Goal: Transaction & Acquisition: Subscribe to service/newsletter

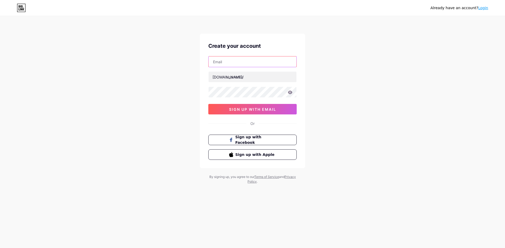
click at [235, 65] on input "text" at bounding box center [252, 62] width 88 height 11
type input "[EMAIL_ADDRESS][DOMAIN_NAME]"
click at [240, 77] on input "text" at bounding box center [252, 77] width 88 height 11
click at [238, 77] on input "roshanshrestha" at bounding box center [252, 77] width 88 height 11
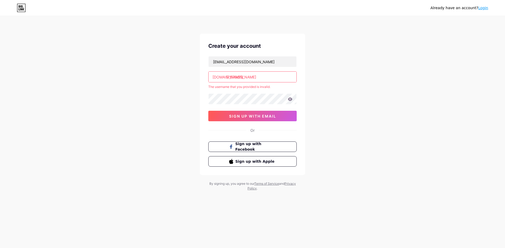
click at [240, 76] on input "[PERSON_NAME]" at bounding box center [252, 77] width 88 height 11
drag, startPoint x: 240, startPoint y: 76, endPoint x: 238, endPoint y: 80, distance: 4.0
click at [238, 80] on input "[PERSON_NAME]" at bounding box center [252, 77] width 88 height 11
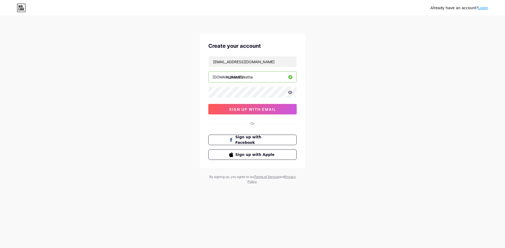
type input "roshanshrestha"
drag, startPoint x: 226, startPoint y: 77, endPoint x: 235, endPoint y: 78, distance: 9.2
click at [235, 79] on div "[DOMAIN_NAME]/ roshanshrestha" at bounding box center [252, 77] width 88 height 11
click at [290, 93] on icon at bounding box center [290, 92] width 4 height 3
click at [253, 111] on span "sign up with email" at bounding box center [252, 109] width 47 height 4
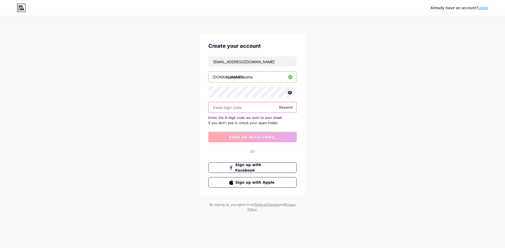
paste input "124907"
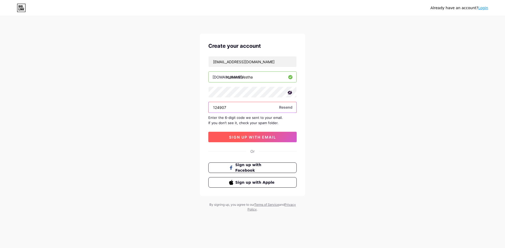
type input "124907"
click at [253, 136] on span "sign up with email" at bounding box center [252, 137] width 47 height 4
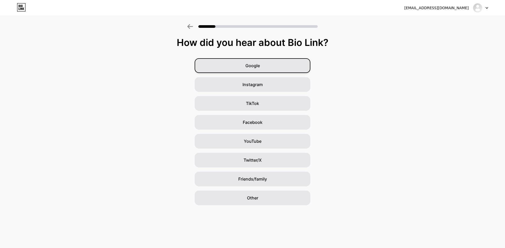
click at [255, 70] on div "Google" at bounding box center [253, 65] width 116 height 15
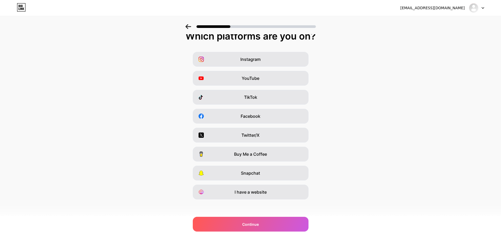
scroll to position [8, 0]
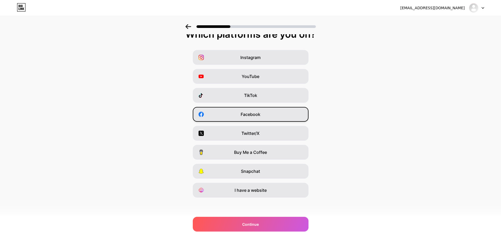
click at [257, 117] on div "Facebook" at bounding box center [251, 114] width 116 height 15
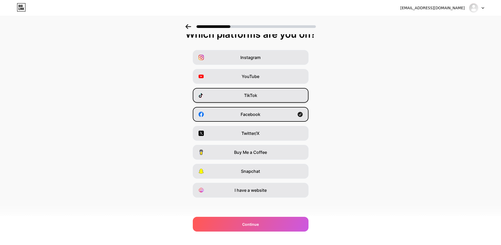
click at [261, 94] on div "TikTok" at bounding box center [251, 95] width 116 height 15
click at [257, 92] on span "TikTok" at bounding box center [250, 95] width 13 height 6
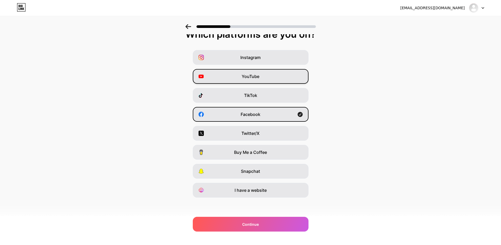
click at [263, 72] on div "YouTube" at bounding box center [251, 76] width 116 height 15
click at [267, 58] on div "Instagram" at bounding box center [251, 57] width 116 height 15
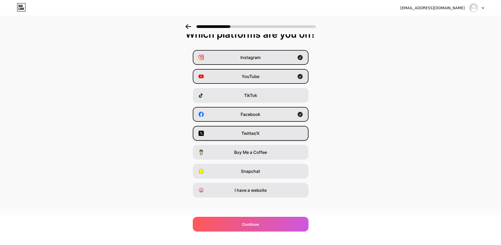
click at [262, 134] on div "Twitter/X" at bounding box center [251, 133] width 116 height 15
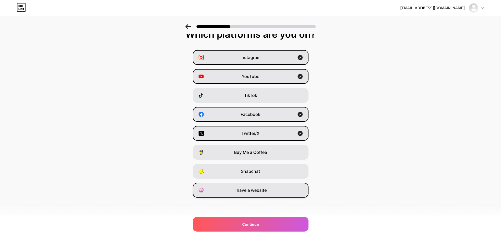
click at [259, 193] on div "I have a website" at bounding box center [251, 189] width 116 height 15
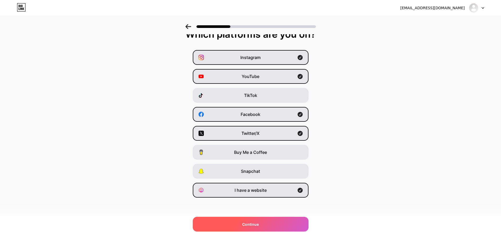
click at [273, 224] on div "Continue" at bounding box center [251, 223] width 116 height 15
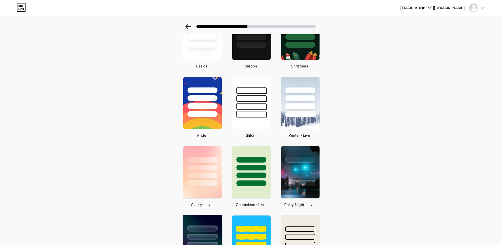
scroll to position [0, 0]
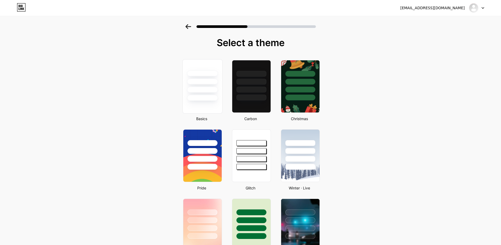
click at [221, 82] on div at bounding box center [201, 79] width 39 height 41
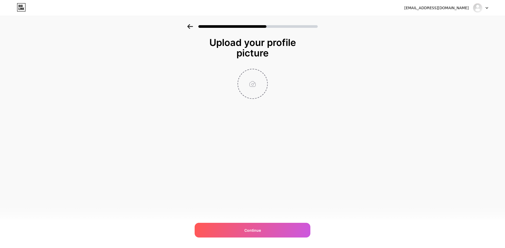
click at [250, 83] on input "file" at bounding box center [252, 83] width 29 height 29
type input "C:\fakepath\[PERSON_NAME]-nepali-author.jpg"
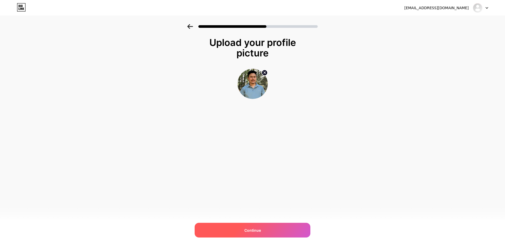
click at [263, 233] on div "Continue" at bounding box center [253, 230] width 116 height 15
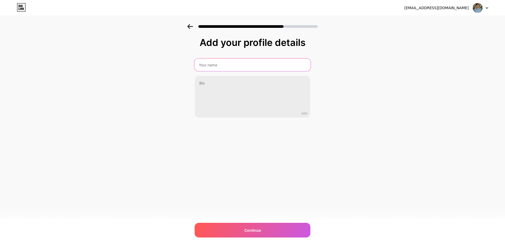
click at [216, 64] on input "text" at bounding box center [252, 65] width 116 height 13
type input "[PERSON_NAME]"
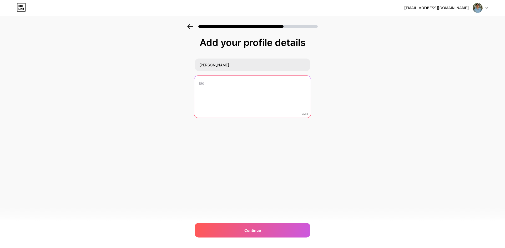
click at [217, 86] on textarea at bounding box center [252, 97] width 116 height 43
paste textarea "[PERSON_NAME] is a [DEMOGRAPHIC_DATA] journalist and digital media entrepreneur…"
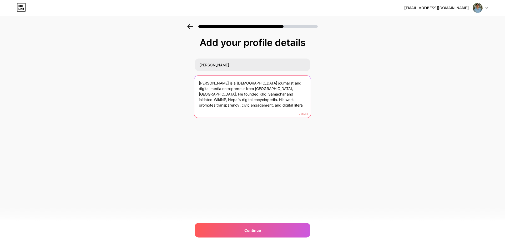
drag, startPoint x: 224, startPoint y: 99, endPoint x: 259, endPoint y: 124, distance: 42.3
click at [259, 124] on div "Add your profile details [PERSON_NAME] [PERSON_NAME] is a [DEMOGRAPHIC_DATA] jo…" at bounding box center [253, 90] width 116 height 107
drag, startPoint x: 263, startPoint y: 101, endPoint x: 260, endPoint y: 109, distance: 8.4
click at [263, 102] on textarea "[PERSON_NAME] is a [DEMOGRAPHIC_DATA] journalist and digital media entrepreneur…" at bounding box center [252, 97] width 116 height 43
click at [263, 108] on textarea "[PERSON_NAME] is a [DEMOGRAPHIC_DATA] journalist and digital media entrepreneur…" at bounding box center [252, 97] width 116 height 43
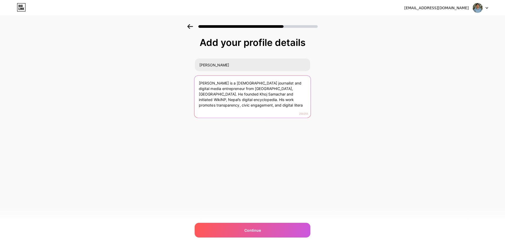
drag, startPoint x: 263, startPoint y: 111, endPoint x: 176, endPoint y: 75, distance: 94.2
click at [176, 75] on div "Add your profile details [PERSON_NAME] [PERSON_NAME] is a [DEMOGRAPHIC_DATA] jo…" at bounding box center [252, 84] width 505 height 120
drag, startPoint x: 225, startPoint y: 98, endPoint x: 275, endPoint y: 116, distance: 53.1
click at [275, 116] on textarea "[PERSON_NAME] is a [DEMOGRAPHIC_DATA] journalist and digital media entrepreneur…" at bounding box center [252, 97] width 116 height 43
paste textarea "and the developer of the [PERSON_NAME] App."
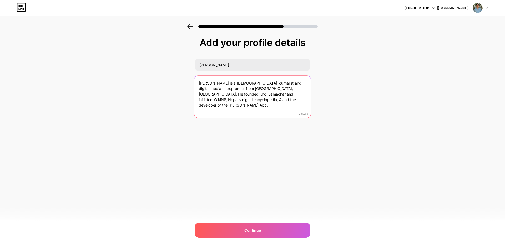
click at [225, 100] on textarea "[PERSON_NAME] is a [DEMOGRAPHIC_DATA] journalist and digital media entrepreneur…" at bounding box center [252, 97] width 116 height 43
drag, startPoint x: 225, startPoint y: 99, endPoint x: 272, endPoint y: 116, distance: 50.0
click at [272, 116] on textarea "[PERSON_NAME] is a [DEMOGRAPHIC_DATA] journalist and digital media entrepreneur…" at bounding box center [252, 97] width 116 height 43
paste textarea ", a public service appl"
drag, startPoint x: 279, startPoint y: 94, endPoint x: 277, endPoint y: 96, distance: 3.0
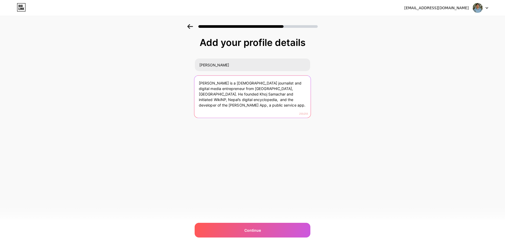
click at [277, 96] on textarea "[PERSON_NAME] is a [DEMOGRAPHIC_DATA] journalist and digital media entrepreneur…" at bounding box center [252, 97] width 116 height 43
click at [277, 94] on textarea "[PERSON_NAME] is a [DEMOGRAPHIC_DATA] journalist and digital media entrepreneur…" at bounding box center [252, 97] width 116 height 43
drag, startPoint x: 279, startPoint y: 93, endPoint x: 277, endPoint y: 96, distance: 3.9
click at [277, 96] on textarea "[PERSON_NAME] is a [DEMOGRAPHIC_DATA] journalist and digital media entrepreneur…" at bounding box center [252, 97] width 116 height 43
drag, startPoint x: 277, startPoint y: 94, endPoint x: 284, endPoint y: 97, distance: 8.5
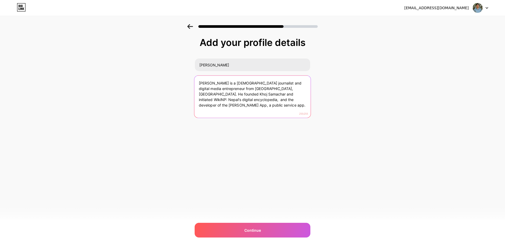
click at [277, 94] on textarea "[PERSON_NAME] is a [DEMOGRAPHIC_DATA] journalist and digital media entrepreneur…" at bounding box center [252, 97] width 116 height 43
click at [225, 99] on textarea "[PERSON_NAME] is a [DEMOGRAPHIC_DATA] journalist and digital media entrepreneur…" at bounding box center [252, 97] width 116 height 43
click at [276, 94] on textarea "[PERSON_NAME] is a [DEMOGRAPHIC_DATA] journalist and digital media entrepreneur…" at bounding box center [252, 97] width 116 height 43
drag, startPoint x: 253, startPoint y: 106, endPoint x: 168, endPoint y: 68, distance: 93.7
click at [168, 68] on div "Add your profile details [PERSON_NAME] [PERSON_NAME] is a [DEMOGRAPHIC_DATA] jo…" at bounding box center [252, 84] width 505 height 120
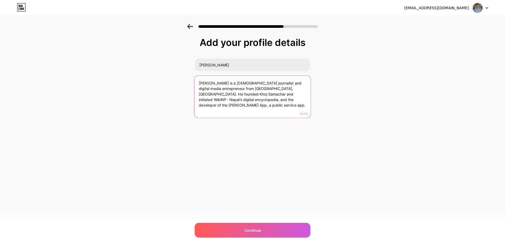
type textarea "[PERSON_NAME] is a [DEMOGRAPHIC_DATA] journalist and digital media entrepreneur…"
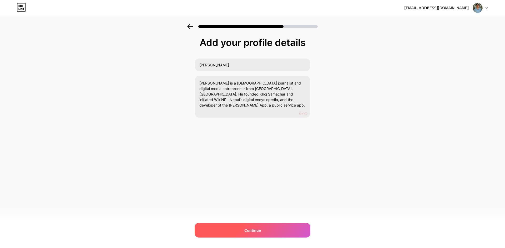
click at [268, 231] on div "Continue" at bounding box center [253, 230] width 116 height 15
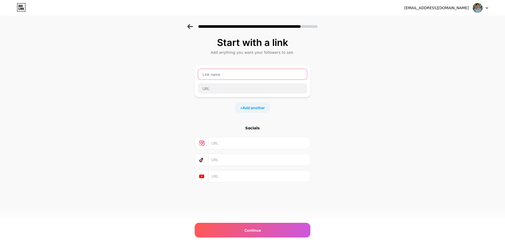
click at [220, 74] on input "text" at bounding box center [252, 74] width 109 height 11
click at [230, 90] on input "text" at bounding box center [252, 88] width 109 height 11
paste input "[URL][DOMAIN_NAME][PERSON_NAME]"
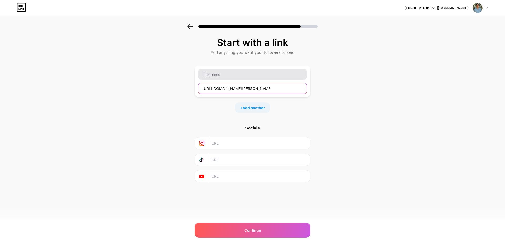
type input "[URL][DOMAIN_NAME][PERSON_NAME]"
click at [226, 75] on input "text" at bounding box center [252, 74] width 109 height 11
type input "[PERSON_NAME] Verified Profile."
click at [251, 108] on span "Add another" at bounding box center [253, 108] width 22 height 6
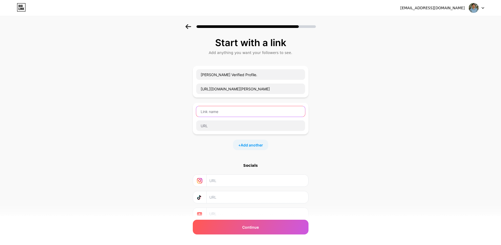
click at [223, 112] on input "text" at bounding box center [250, 111] width 109 height 11
drag, startPoint x: 214, startPoint y: 111, endPoint x: 217, endPoint y: 110, distance: 2.9
click at [215, 110] on input "Personla website" at bounding box center [250, 111] width 109 height 11
click at [220, 114] on input "Personal a website" at bounding box center [250, 111] width 109 height 11
drag, startPoint x: 221, startPoint y: 111, endPoint x: 219, endPoint y: 113, distance: 3.2
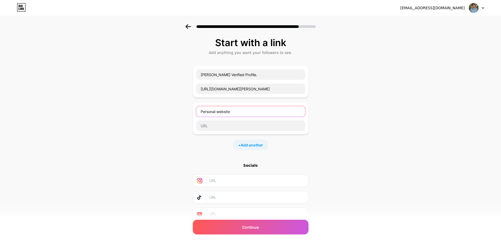
click at [219, 113] on input "Personal website" at bounding box center [250, 111] width 109 height 11
type input "Personal Website"
click at [223, 128] on input "text" at bounding box center [250, 125] width 109 height 11
paste input "[URL][DOMAIN_NAME]"
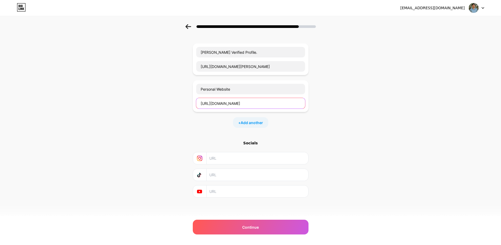
type input "[URL][DOMAIN_NAME]"
click at [226, 158] on input "text" at bounding box center [256, 158] width 95 height 12
click at [230, 156] on input "text" at bounding box center [256, 158] width 95 height 12
paste input "[URL][DOMAIN_NAME][DOMAIN_NAME]"
type input "[URL][DOMAIN_NAME][DOMAIN_NAME]"
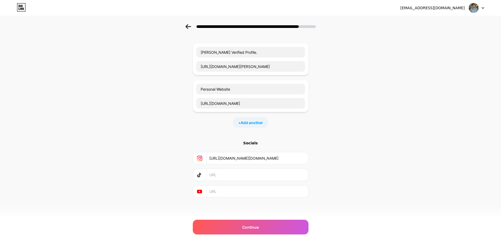
click at [220, 190] on input "text" at bounding box center [256, 191] width 95 height 12
paste input "[URL][DOMAIN_NAME]"
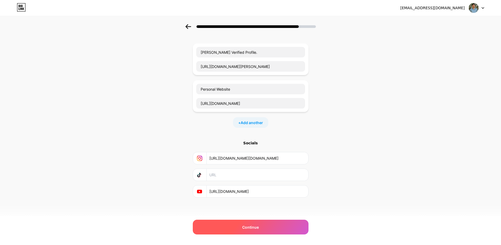
type input "[URL][DOMAIN_NAME]"
click at [266, 228] on div "Continue" at bounding box center [251, 226] width 116 height 15
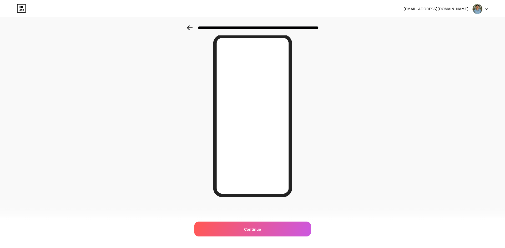
scroll to position [0, 0]
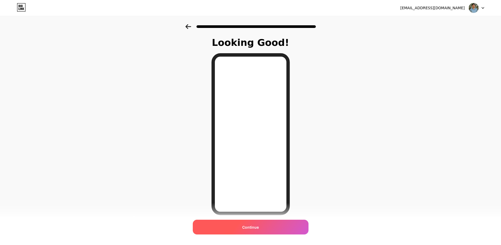
click at [271, 225] on div "Continue" at bounding box center [251, 226] width 116 height 15
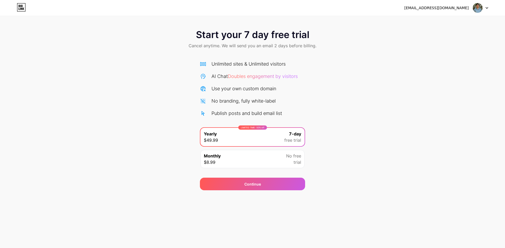
click at [249, 90] on div "Use your own custom domain" at bounding box center [243, 88] width 65 height 7
drag, startPoint x: 245, startPoint y: 192, endPoint x: 245, endPoint y: 189, distance: 2.6
click at [245, 191] on div "[EMAIL_ADDRESS][DOMAIN_NAME] Logout Link Copied Start your 7 day free trial Can…" at bounding box center [252, 124] width 505 height 248
click at [238, 186] on div "Continue" at bounding box center [252, 184] width 105 height 13
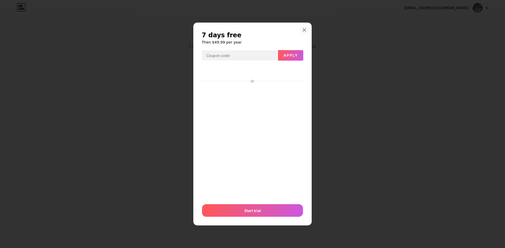
click at [305, 29] on icon at bounding box center [304, 30] width 4 height 4
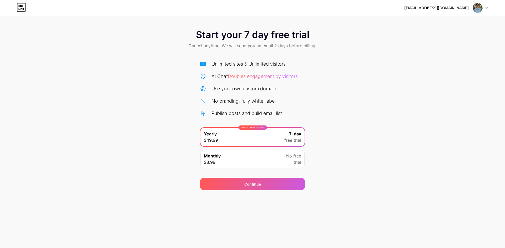
click at [475, 7] on img at bounding box center [477, 8] width 10 height 10
click at [430, 50] on div "Start your 7 day free trial Cancel anytime. We will send you an email 2 days be…" at bounding box center [252, 39] width 505 height 31
click at [485, 4] on div at bounding box center [480, 7] width 15 height 9
click at [441, 23] on li "Logout" at bounding box center [455, 21] width 65 height 14
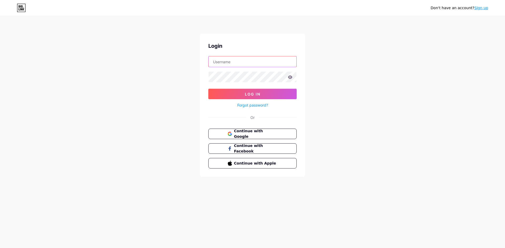
type input "[EMAIL_ADDRESS][DOMAIN_NAME]"
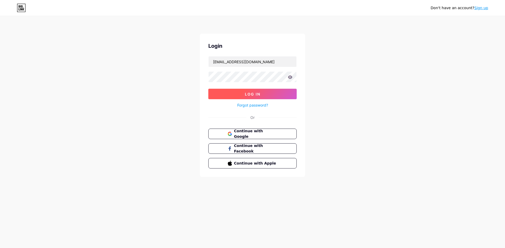
click at [261, 97] on button "Log In" at bounding box center [252, 94] width 88 height 11
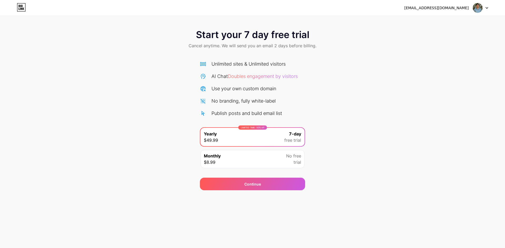
click at [18, 9] on icon at bounding box center [21, 7] width 9 height 8
click at [19, 5] on icon at bounding box center [19, 6] width 1 height 2
click at [247, 79] on div "AI Chat Doubles engagement by visitors" at bounding box center [254, 76] width 86 height 7
drag, startPoint x: 248, startPoint y: 76, endPoint x: 275, endPoint y: 76, distance: 26.3
click at [252, 76] on span "Doubles engagement by visitors" at bounding box center [263, 77] width 70 height 6
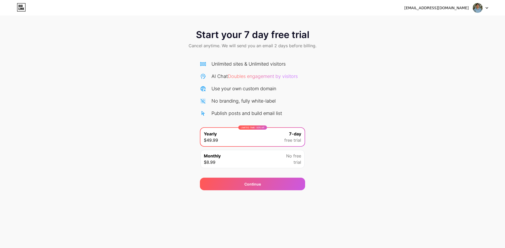
click at [278, 76] on span "Doubles engagement by visitors" at bounding box center [263, 77] width 70 height 6
click at [480, 8] on img at bounding box center [477, 8] width 10 height 10
click at [335, 100] on div "Start your 7 day free trial Cancel anytime. We will send you an email 2 days be…" at bounding box center [252, 107] width 505 height 166
